Goal: Information Seeking & Learning: Find specific page/section

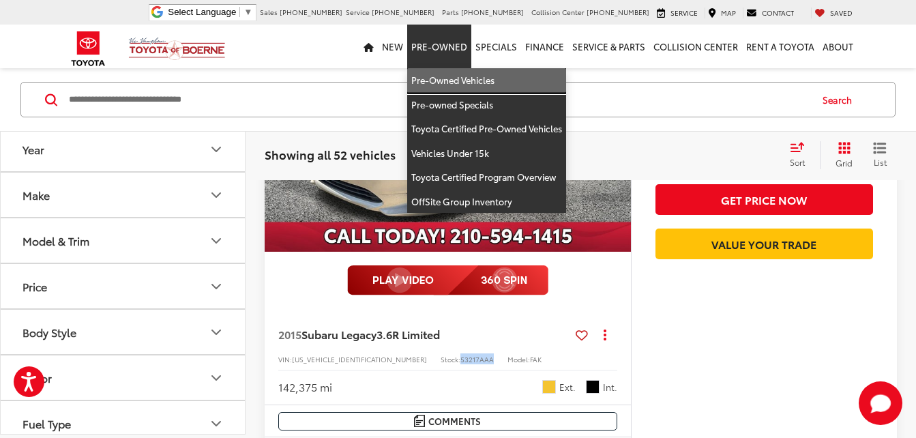
click at [443, 74] on link "Pre-Owned Vehicles" at bounding box center [486, 80] width 159 height 25
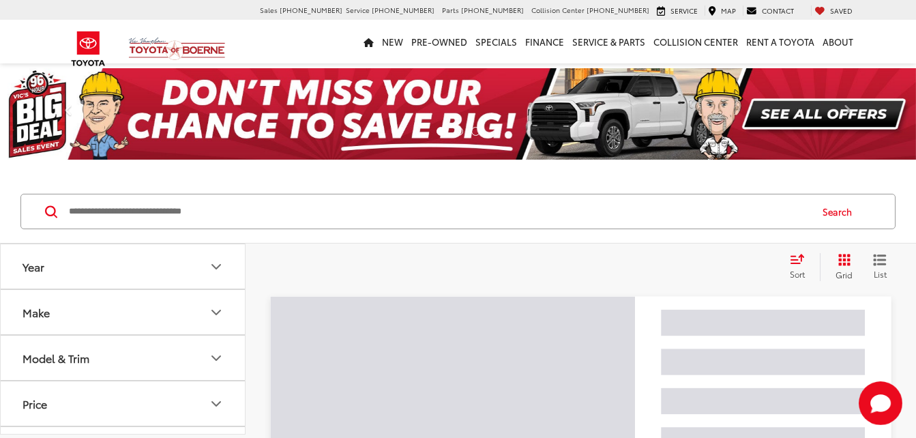
click at [425, 224] on input "Search by Make, Model, or Keyword" at bounding box center [438, 211] width 742 height 33
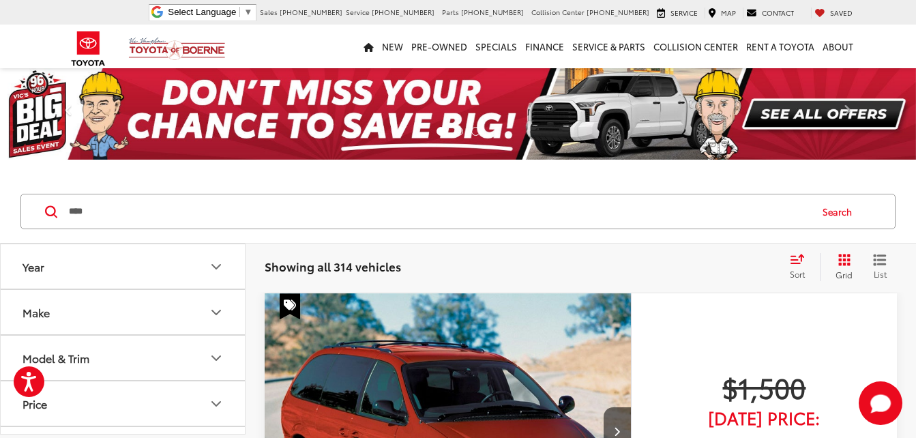
type input "****"
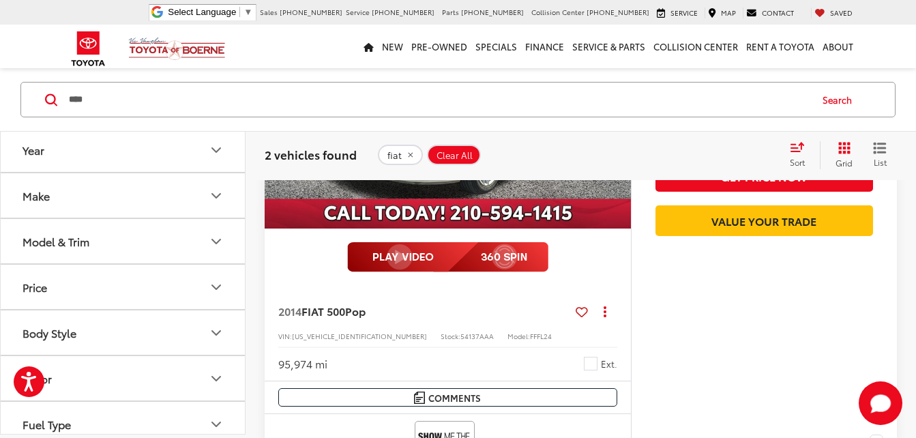
scroll to position [341, 0]
